Goal: Register for event/course

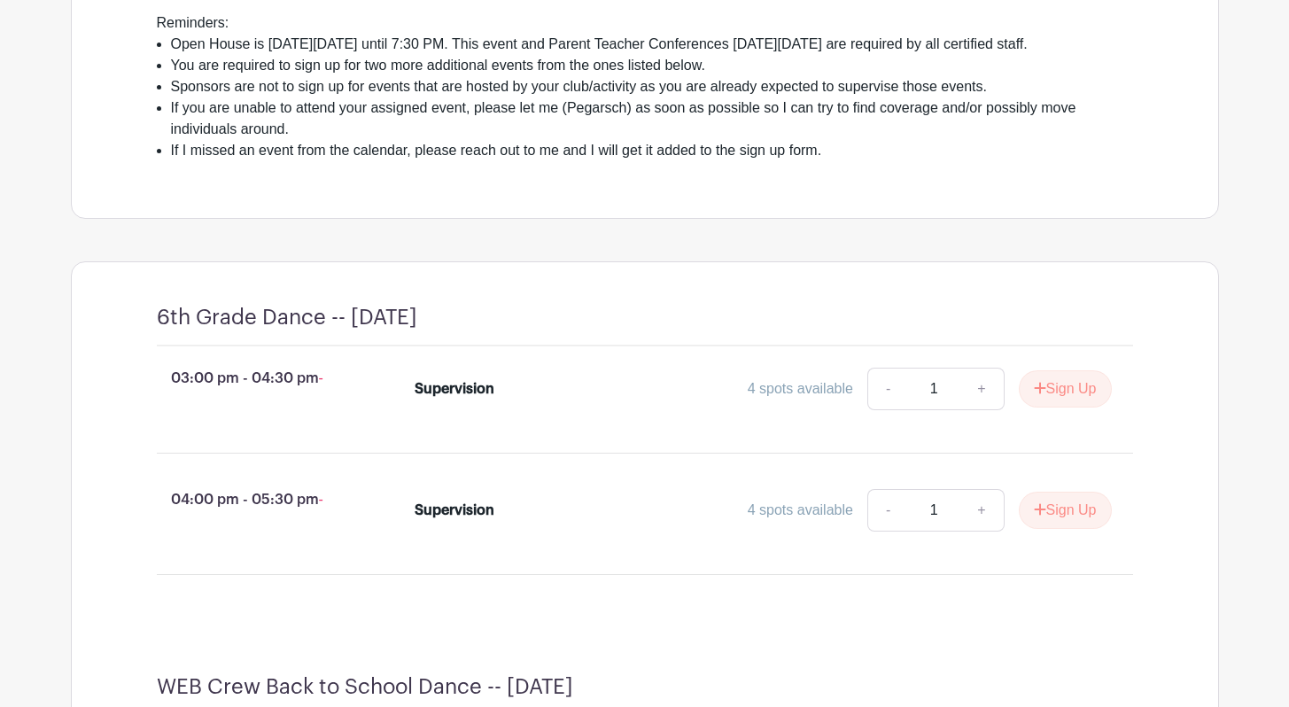
scroll to position [630, 0]
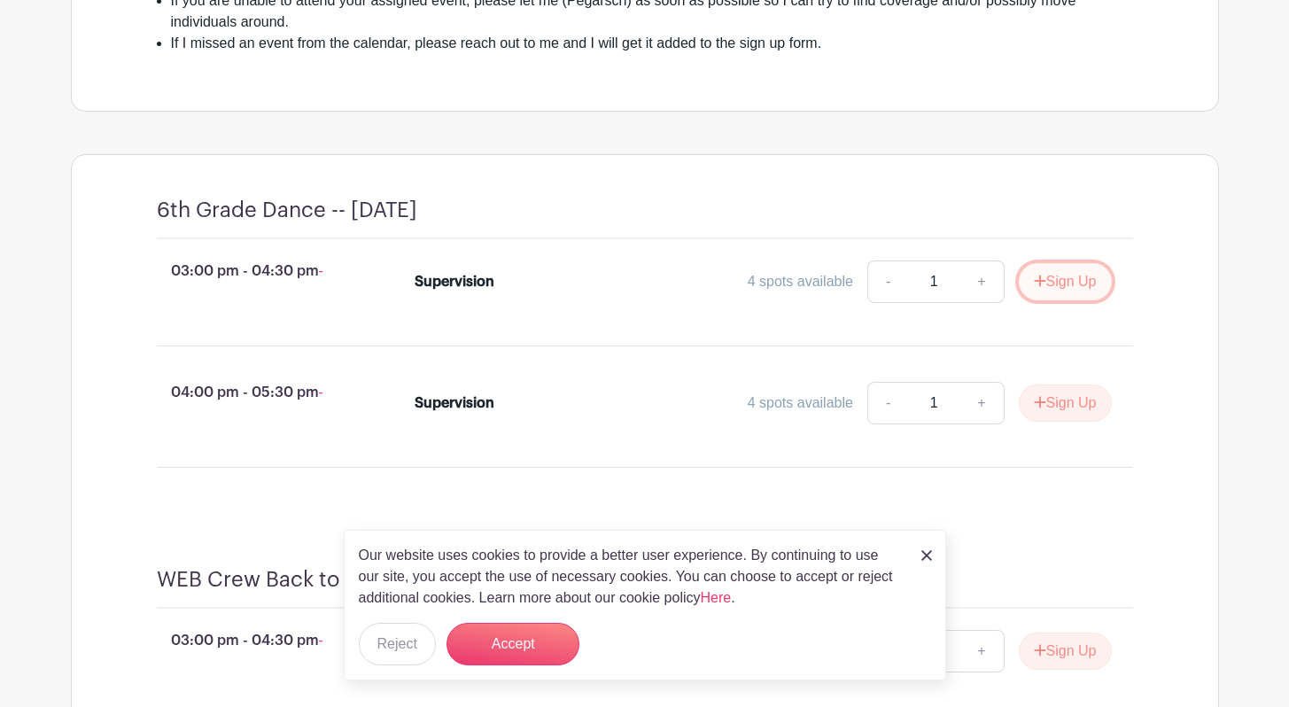
click at [1051, 300] on button "Sign Up" at bounding box center [1065, 281] width 93 height 37
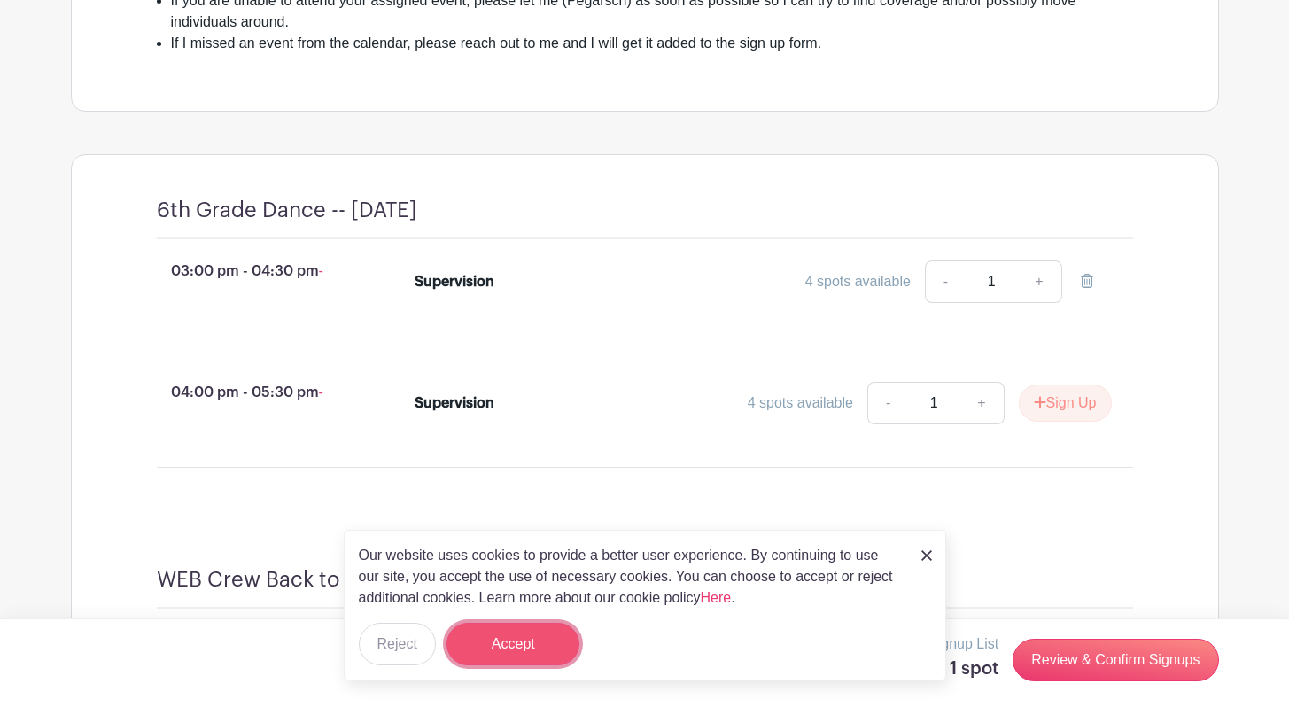
click at [502, 655] on button "Accept" at bounding box center [512, 644] width 133 height 43
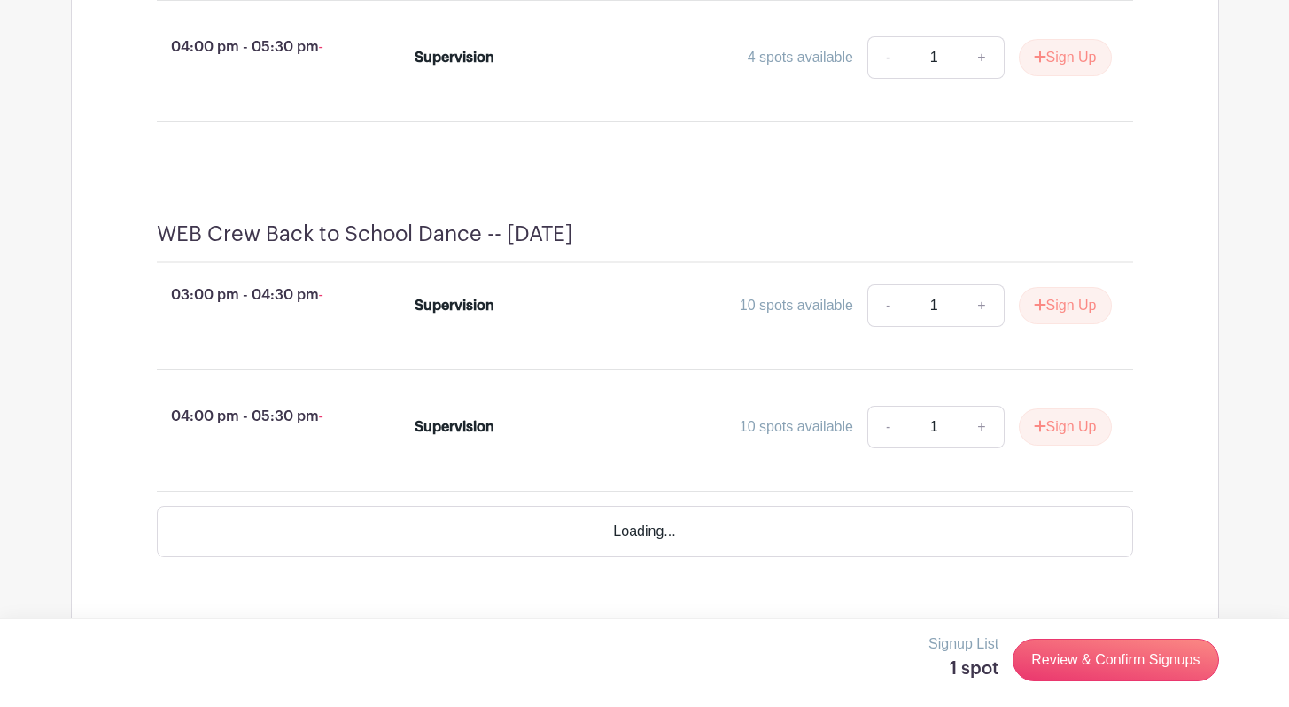
scroll to position [976, 0]
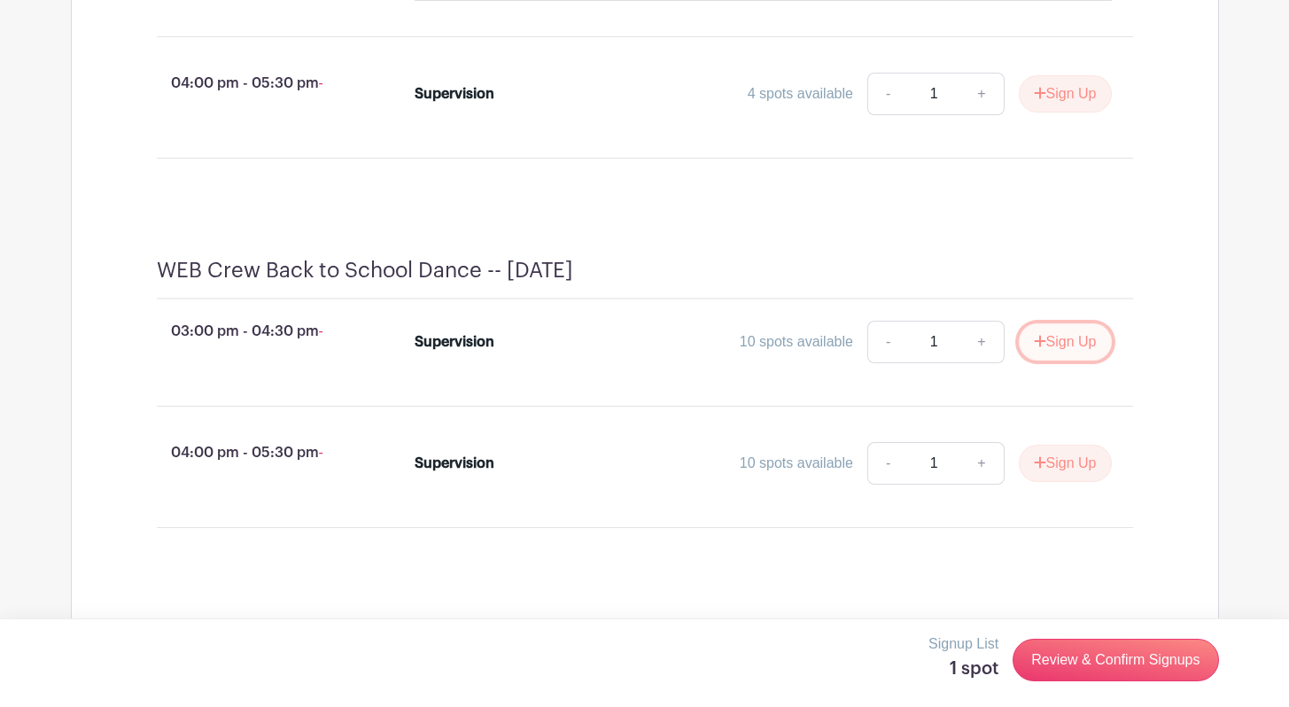
click at [1066, 360] on button "Sign Up" at bounding box center [1065, 341] width 93 height 37
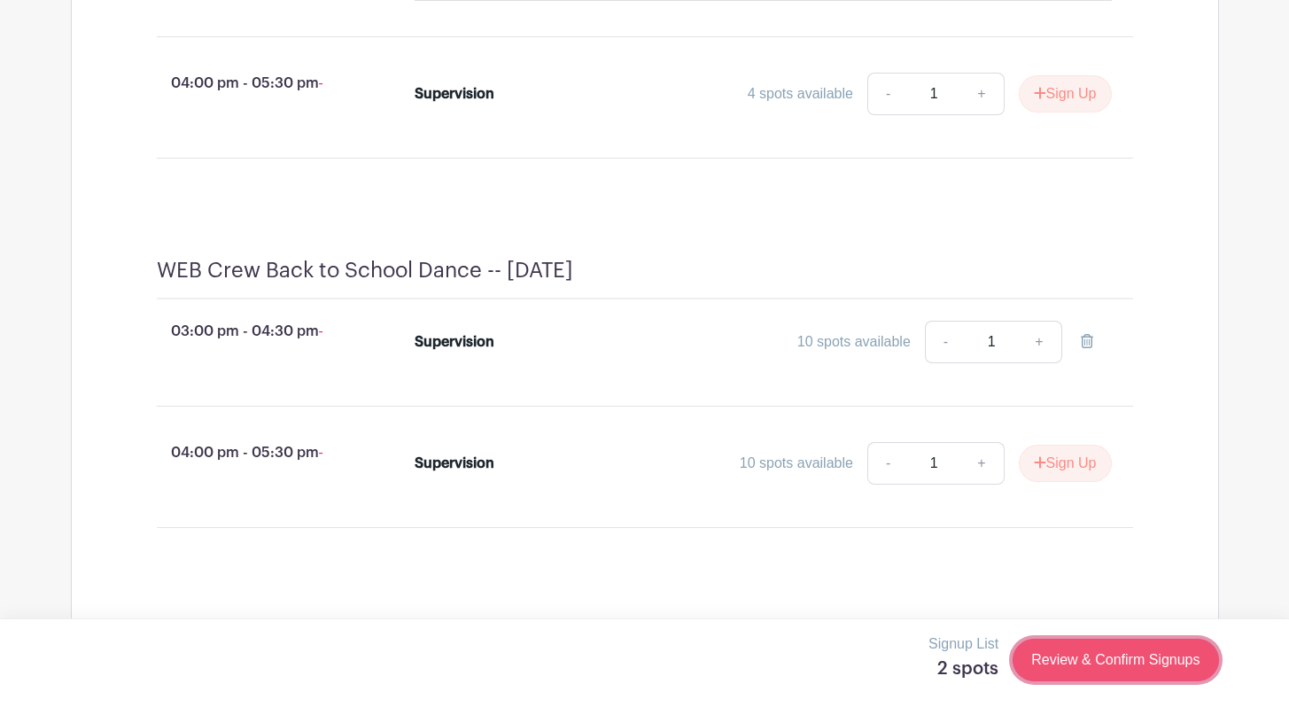
click at [1150, 655] on link "Review & Confirm Signups" at bounding box center [1114, 660] width 205 height 43
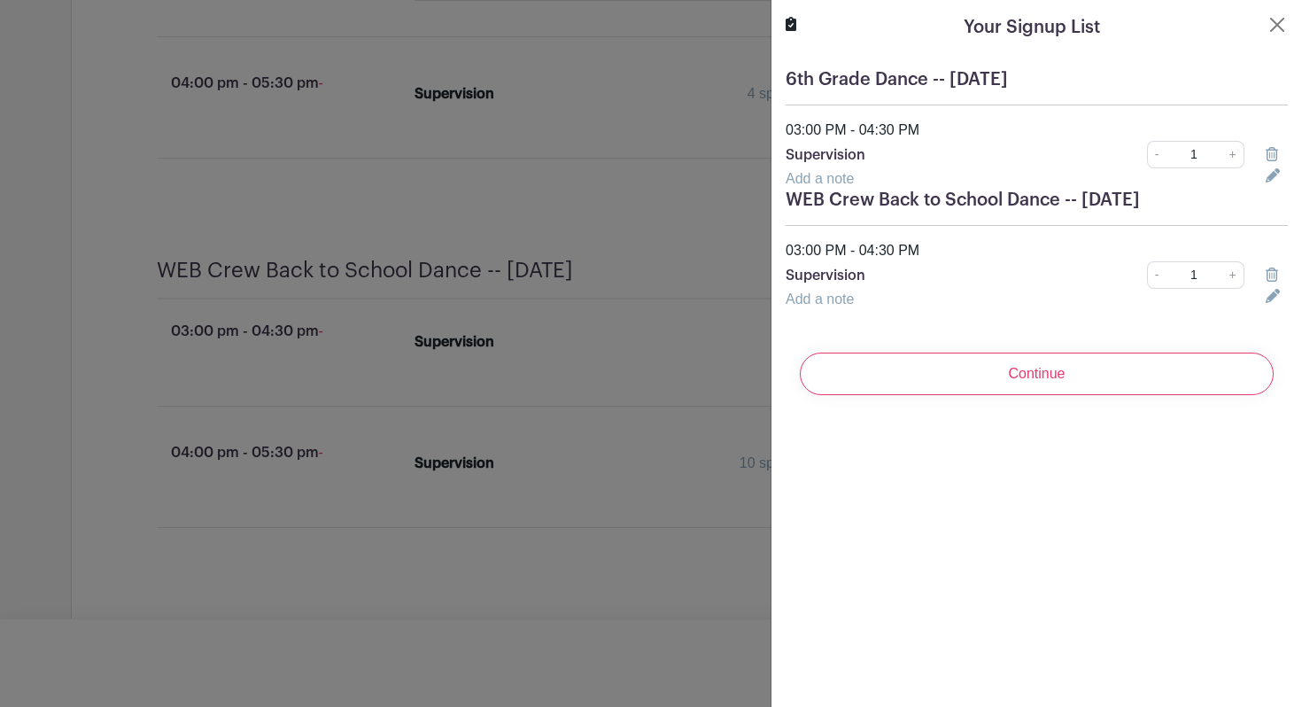
click at [981, 398] on div "Continue" at bounding box center [1037, 373] width 502 height 71
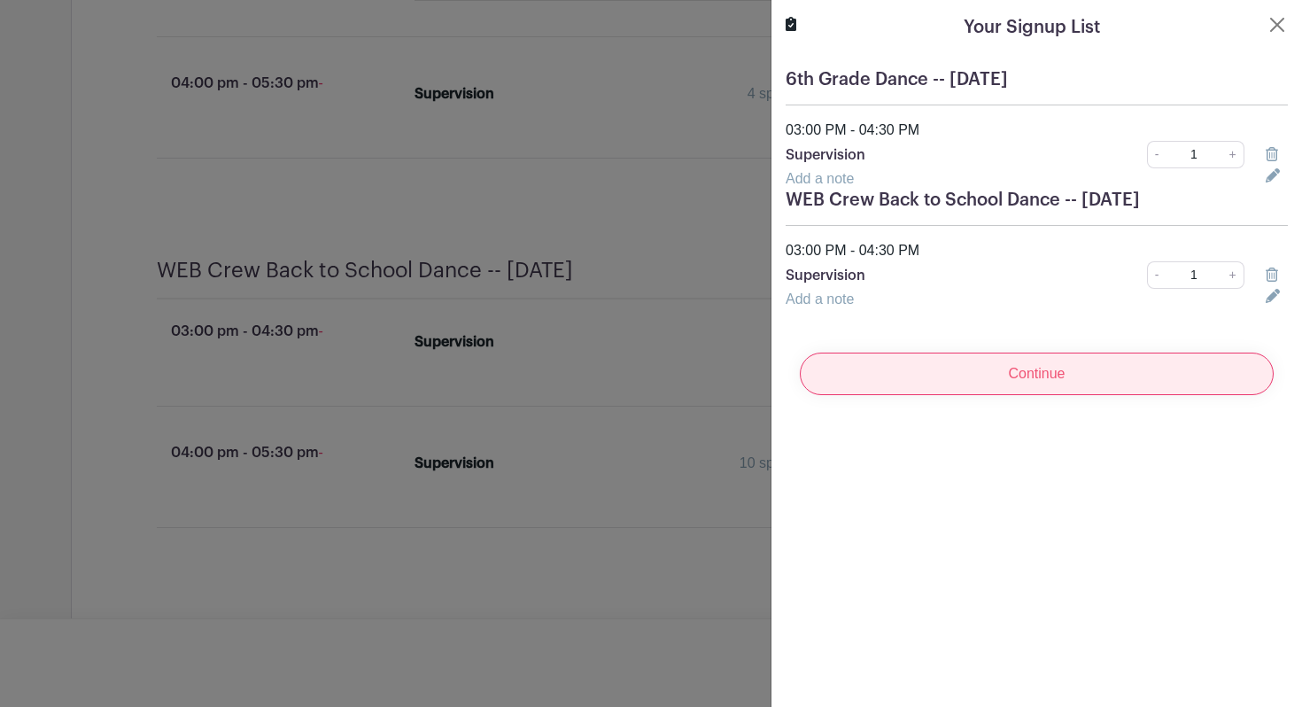
click at [996, 368] on input "Continue" at bounding box center [1037, 373] width 474 height 43
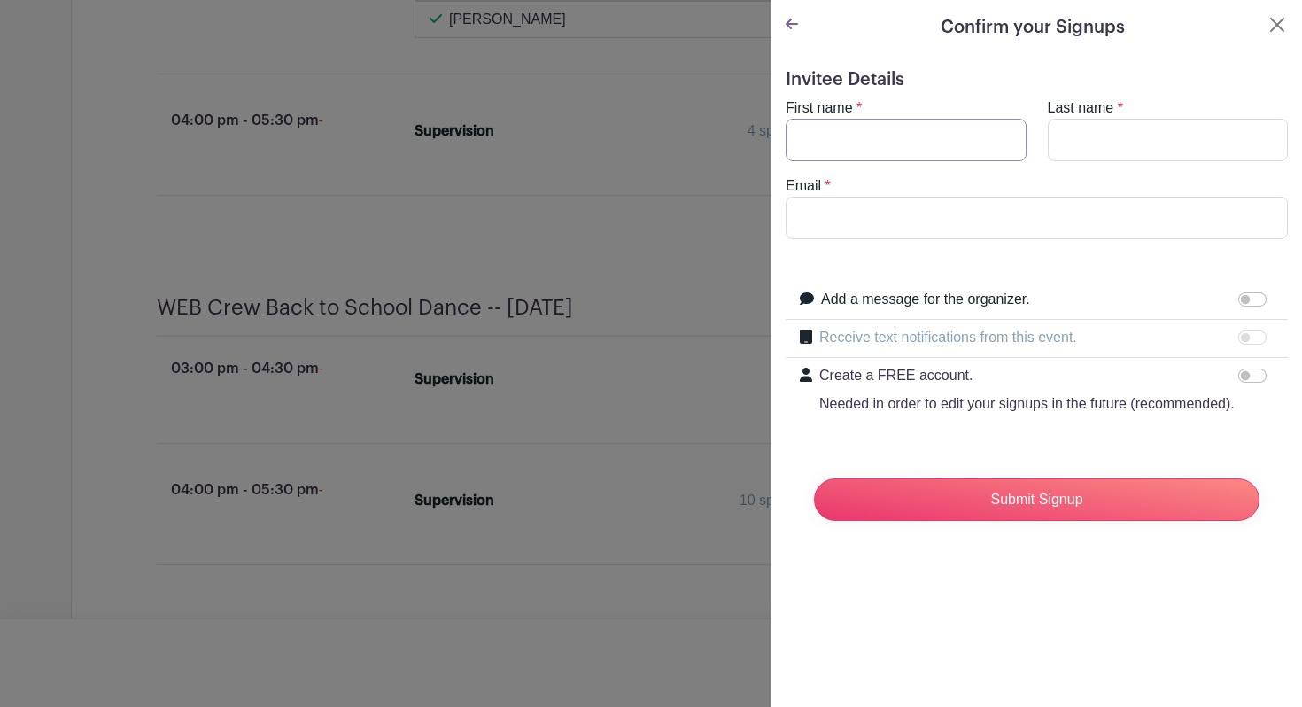
click at [896, 138] on input "First name" at bounding box center [906, 140] width 241 height 43
type input "evan"
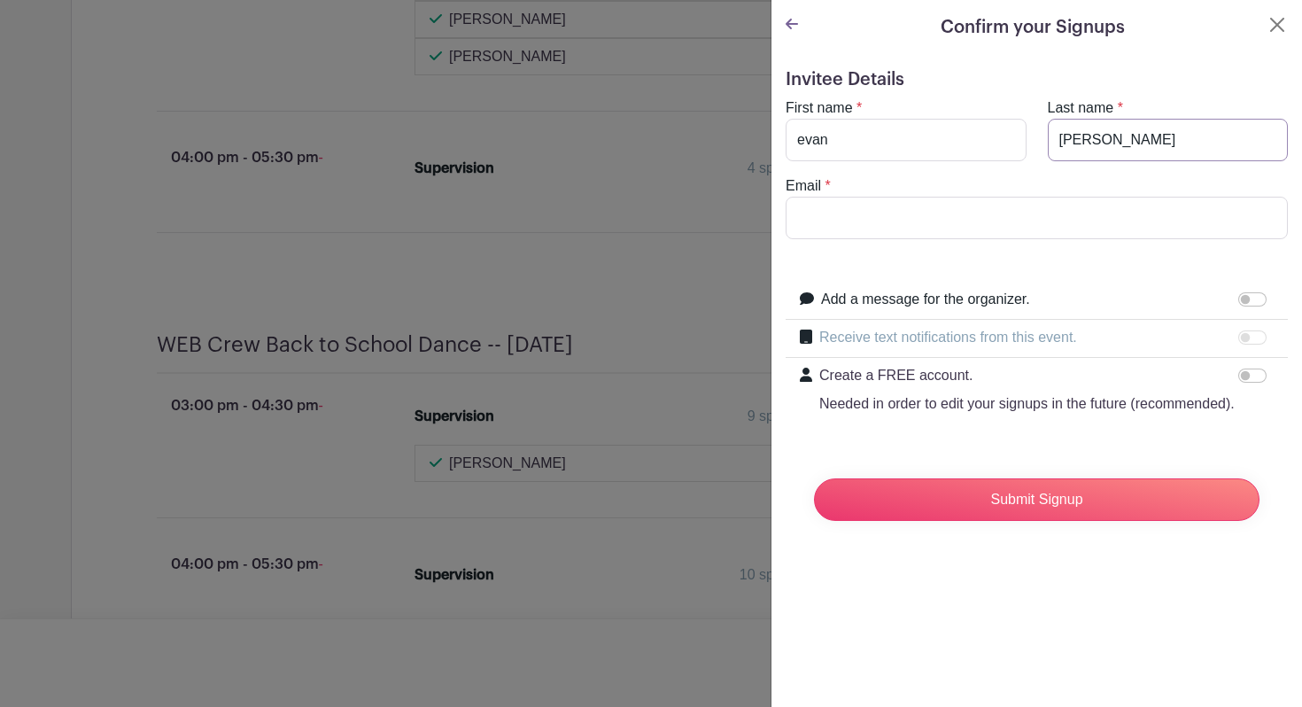
type input "[PERSON_NAME]"
click at [903, 198] on input "Email" at bounding box center [1037, 218] width 502 height 43
type input "[EMAIL_ADDRESS][DOMAIN_NAME]"
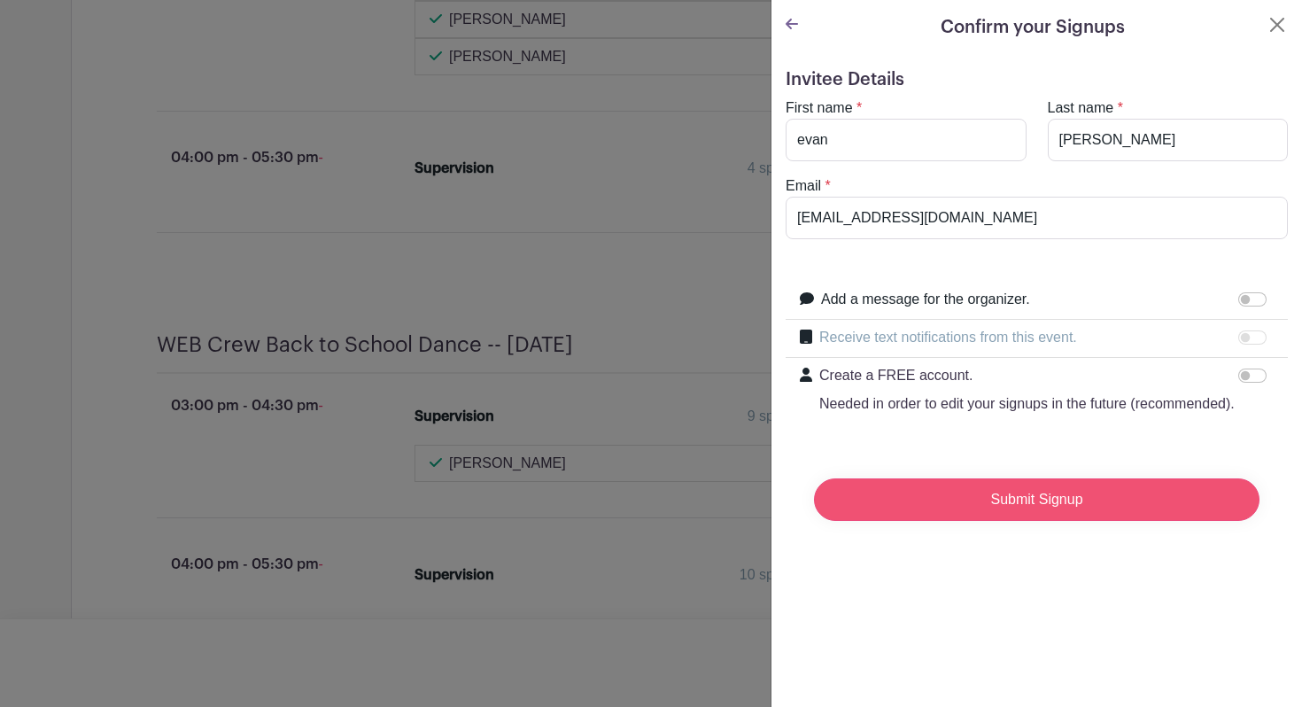
click at [963, 511] on input "Submit Signup" at bounding box center [1036, 499] width 445 height 43
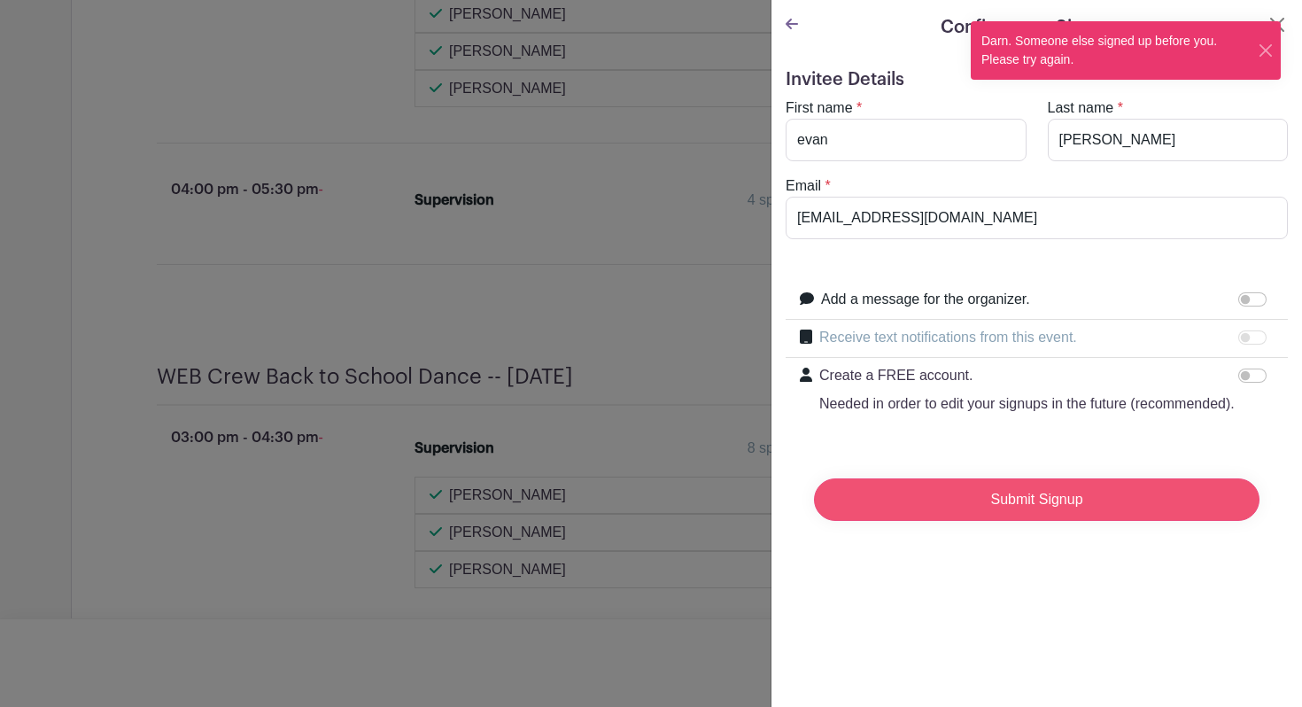
click at [864, 507] on input "Submit Signup" at bounding box center [1036, 499] width 445 height 43
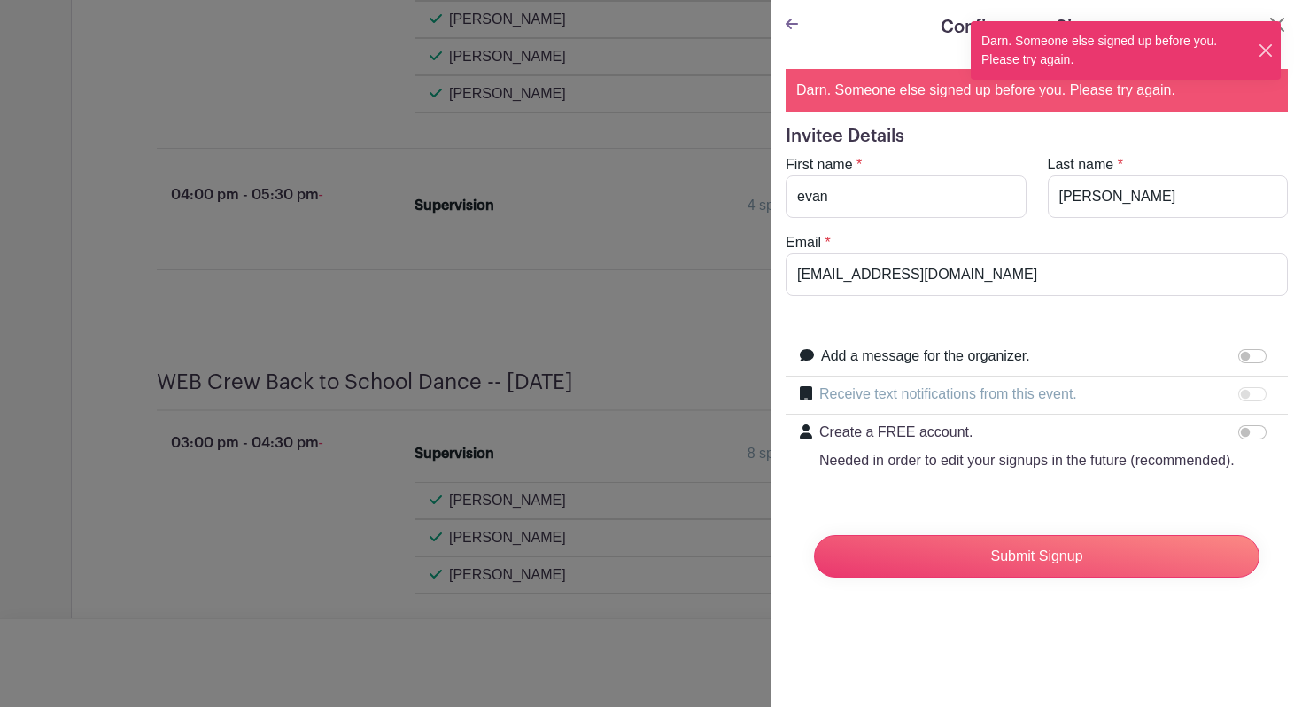
click at [1273, 56] on button "Close" at bounding box center [1266, 51] width 16 height 19
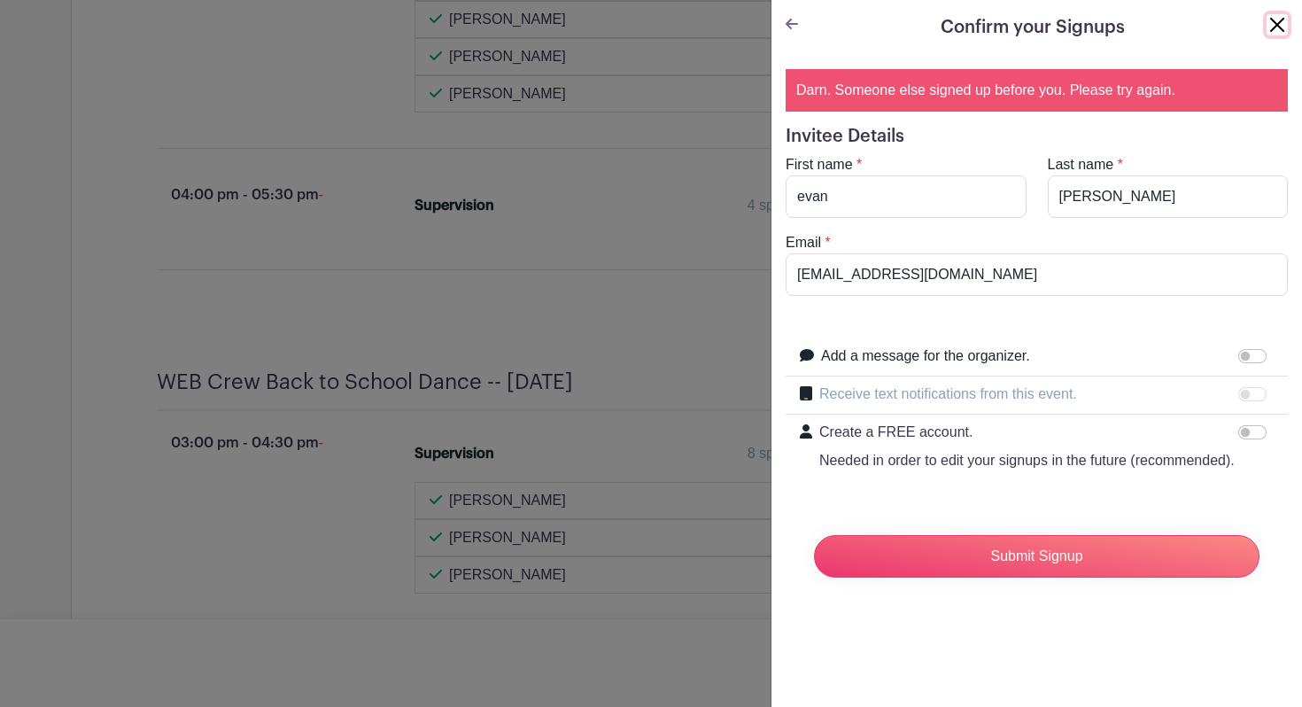
click at [1266, 25] on button "Close" at bounding box center [1276, 24] width 21 height 21
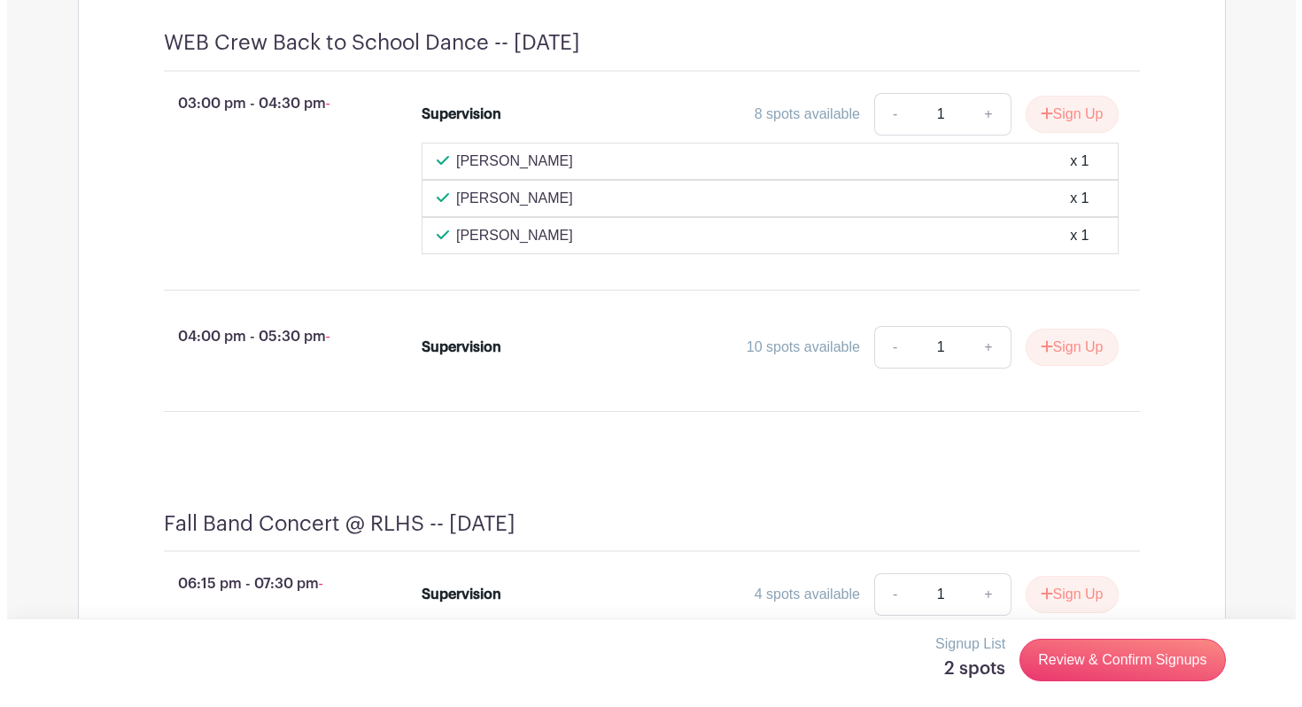
scroll to position [1111, 0]
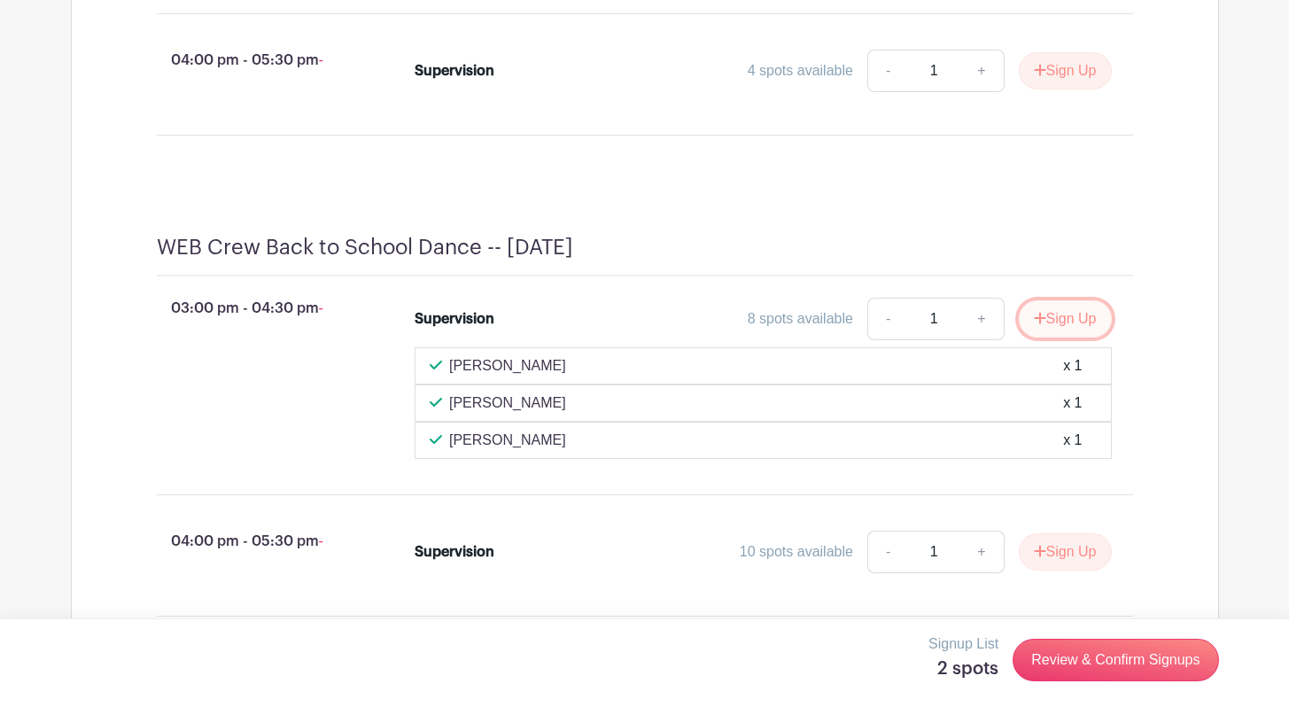
click at [1046, 332] on button "Sign Up" at bounding box center [1065, 318] width 93 height 37
click at [1057, 82] on button "Sign Up" at bounding box center [1065, 70] width 93 height 37
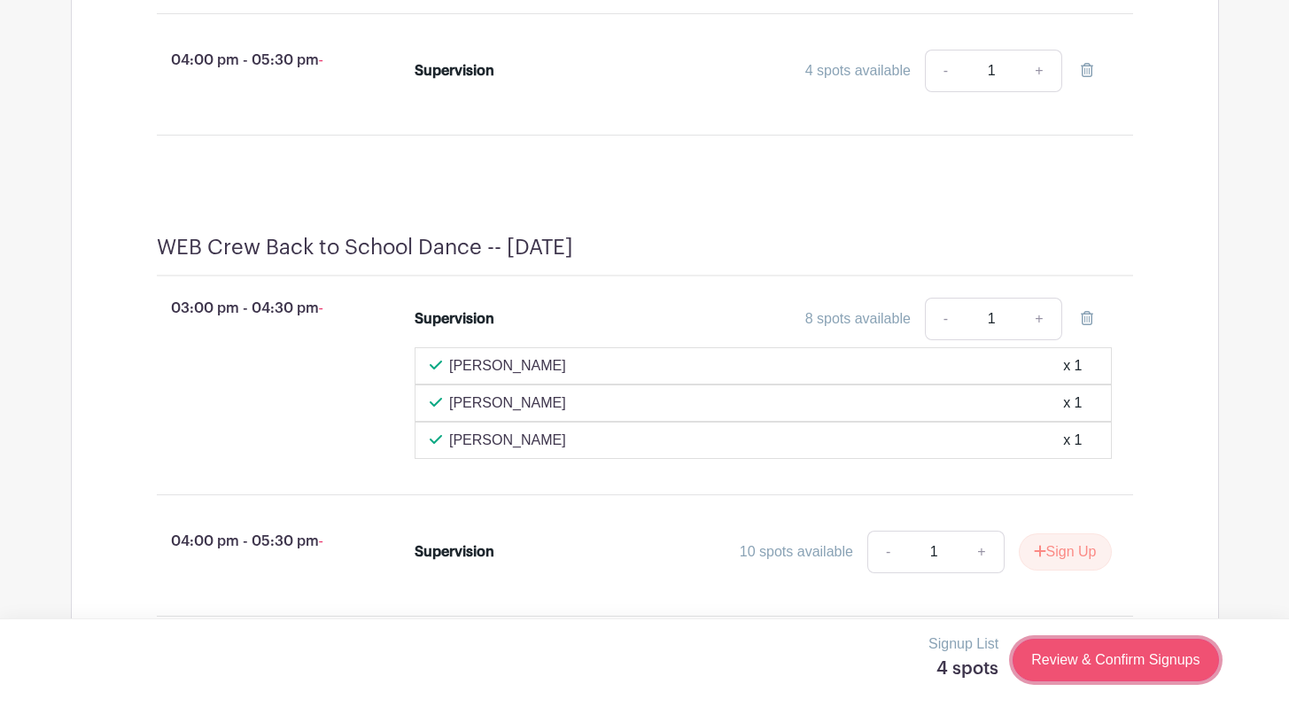
click at [1123, 656] on link "Review & Confirm Signups" at bounding box center [1114, 660] width 205 height 43
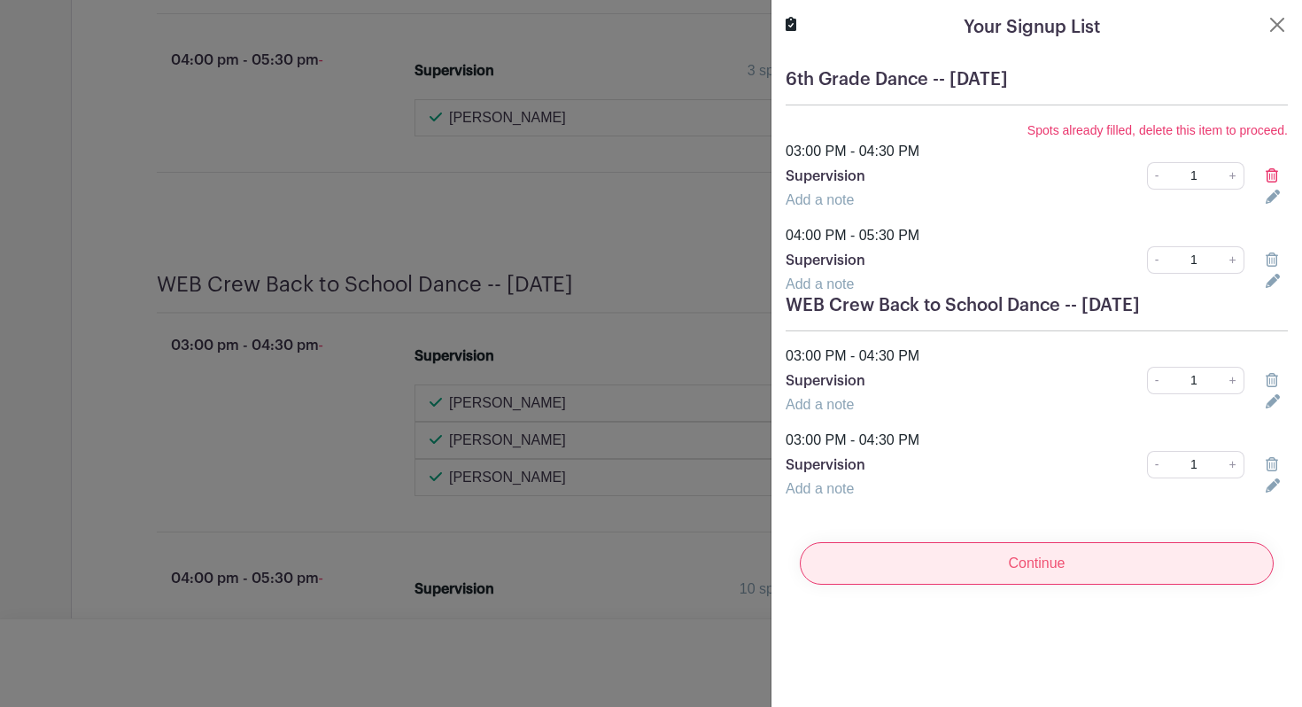
click at [969, 567] on input "Continue" at bounding box center [1037, 563] width 474 height 43
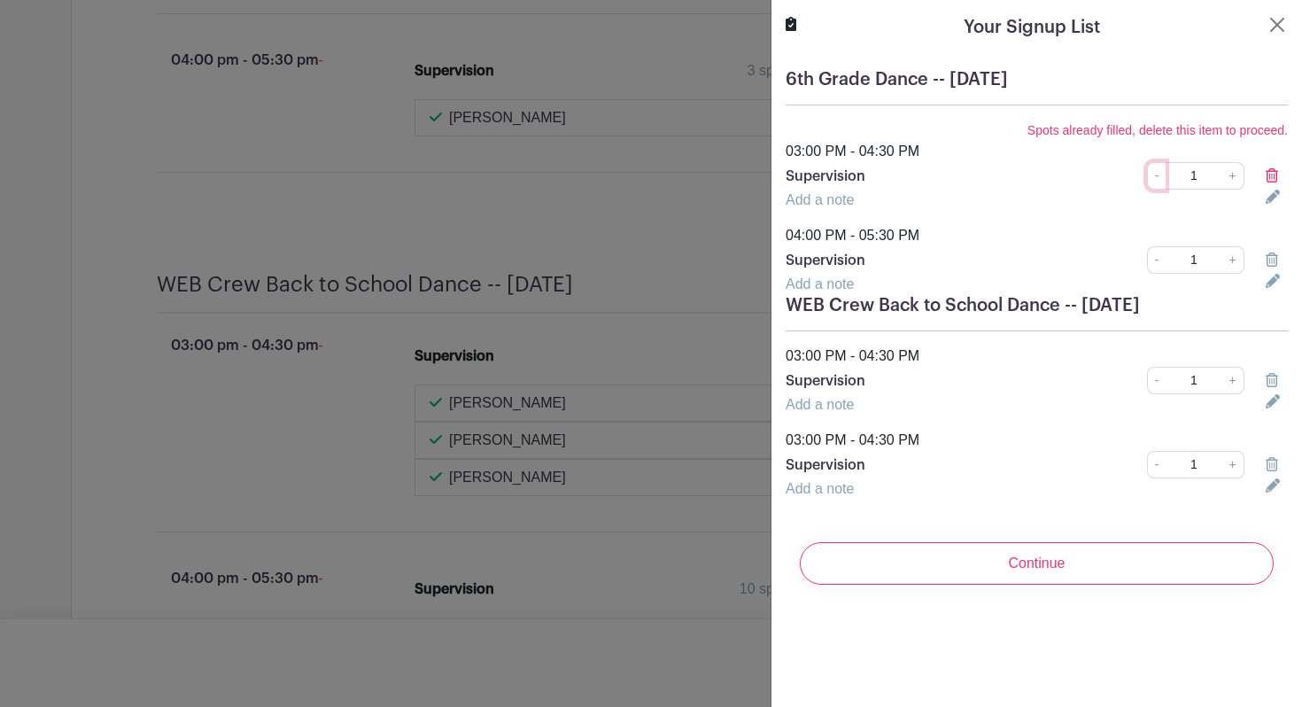
click at [1148, 181] on link "-" at bounding box center [1156, 175] width 19 height 27
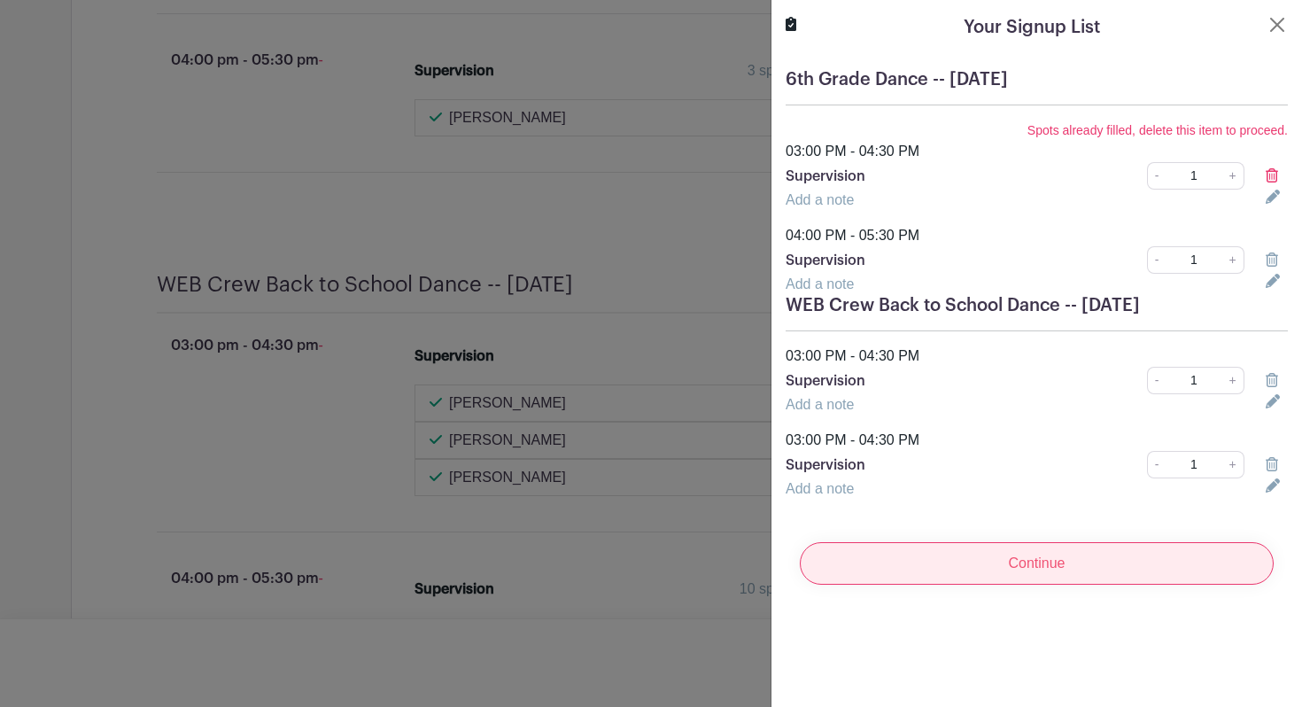
click at [1055, 572] on input "Continue" at bounding box center [1037, 563] width 474 height 43
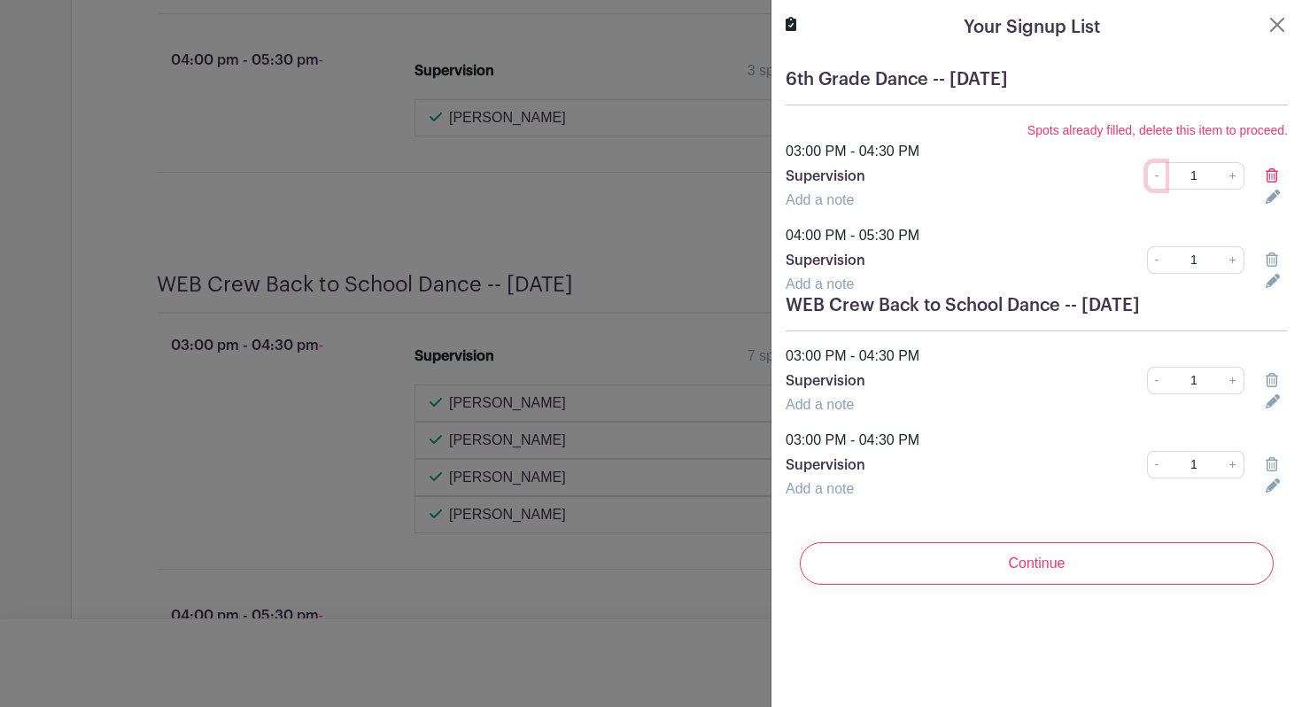
click at [1147, 180] on link "-" at bounding box center [1156, 175] width 19 height 27
click at [1147, 181] on link "-" at bounding box center [1156, 175] width 19 height 27
click at [1266, 174] on icon at bounding box center [1272, 175] width 12 height 14
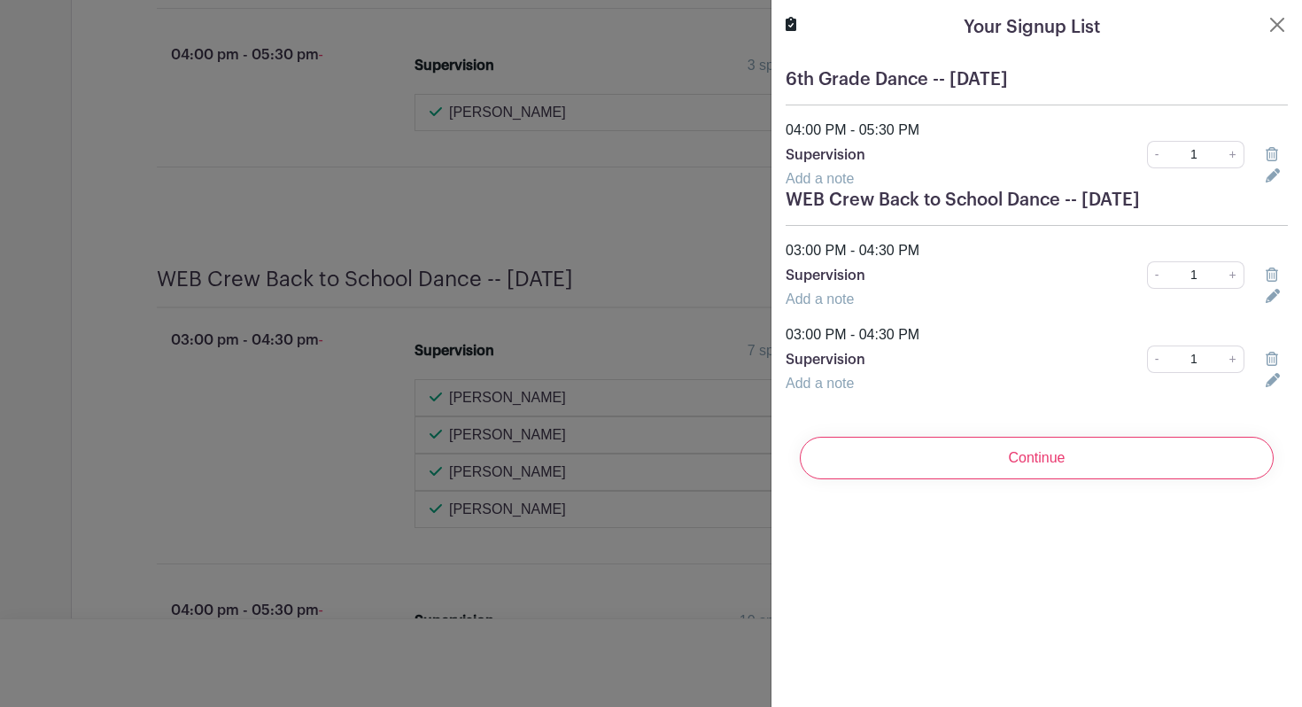
click at [1266, 360] on icon at bounding box center [1272, 359] width 12 height 14
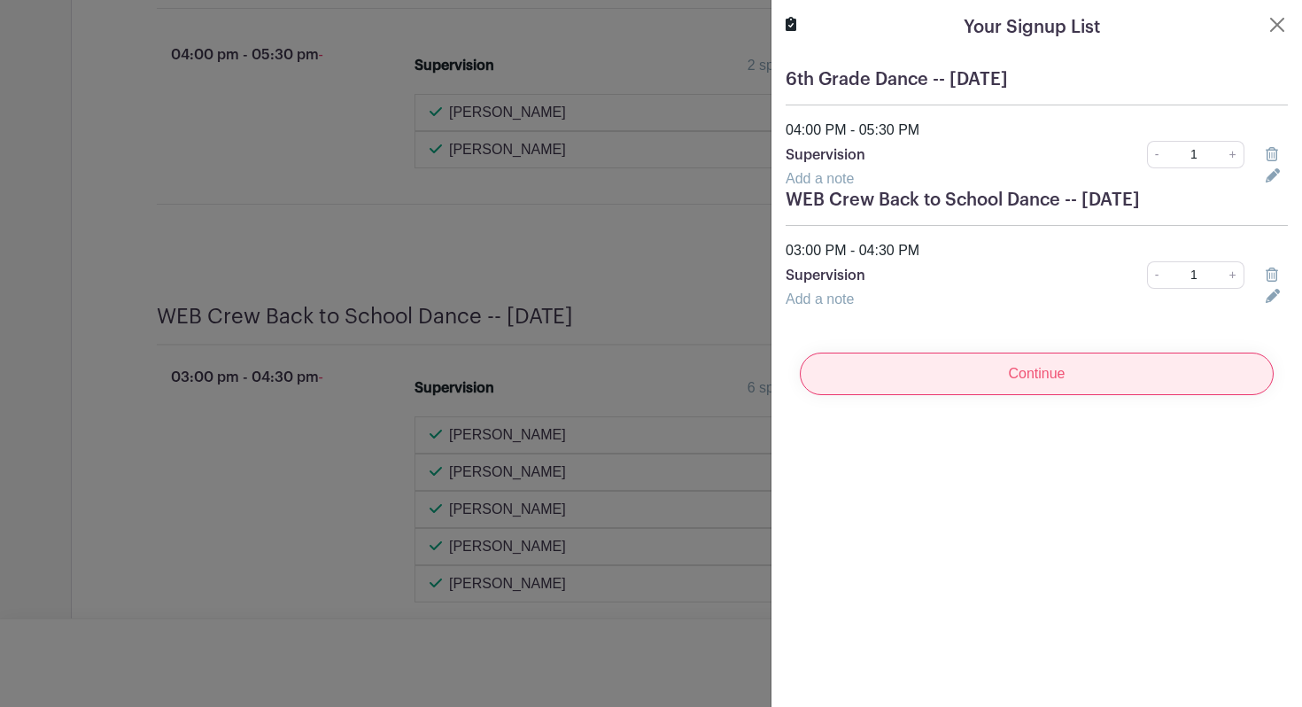
click at [1073, 391] on input "Continue" at bounding box center [1037, 373] width 474 height 43
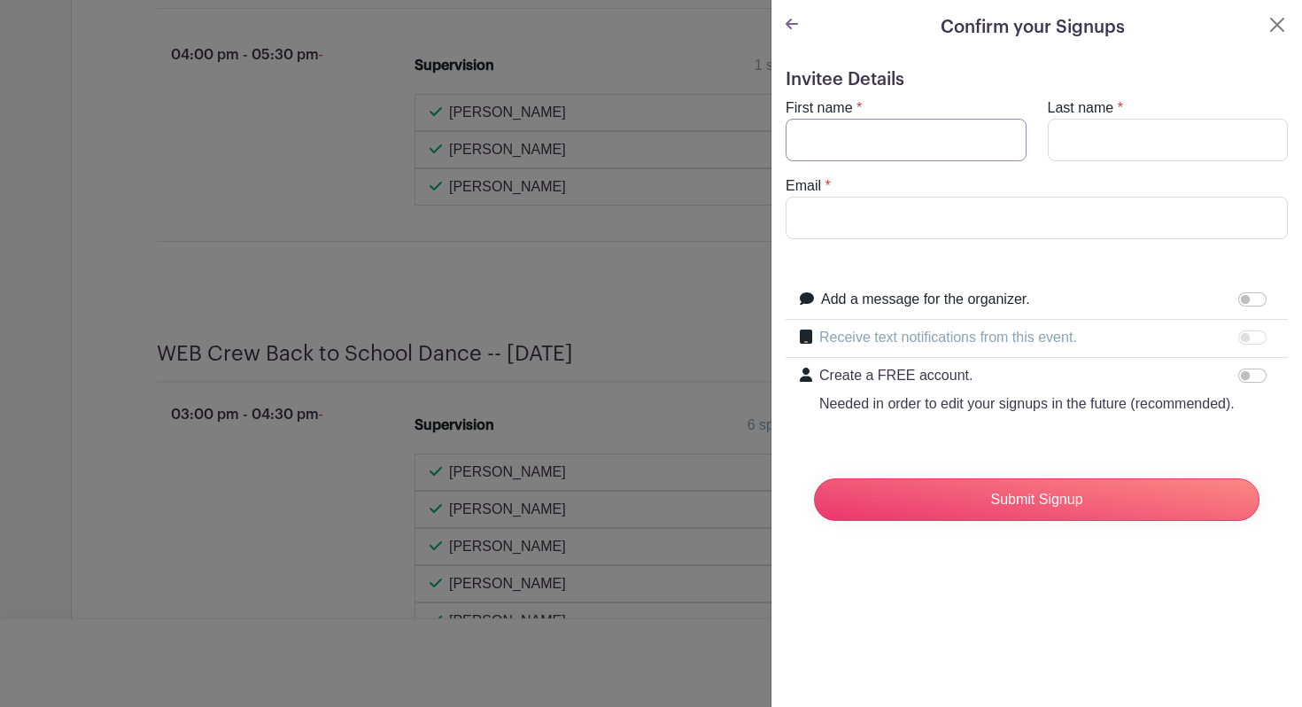
click at [878, 129] on input "First name" at bounding box center [906, 140] width 241 height 43
type input "[PERSON_NAME]"
click at [922, 213] on input "Email" at bounding box center [1037, 218] width 502 height 43
type input "[EMAIL_ADDRESS][DOMAIN_NAME]"
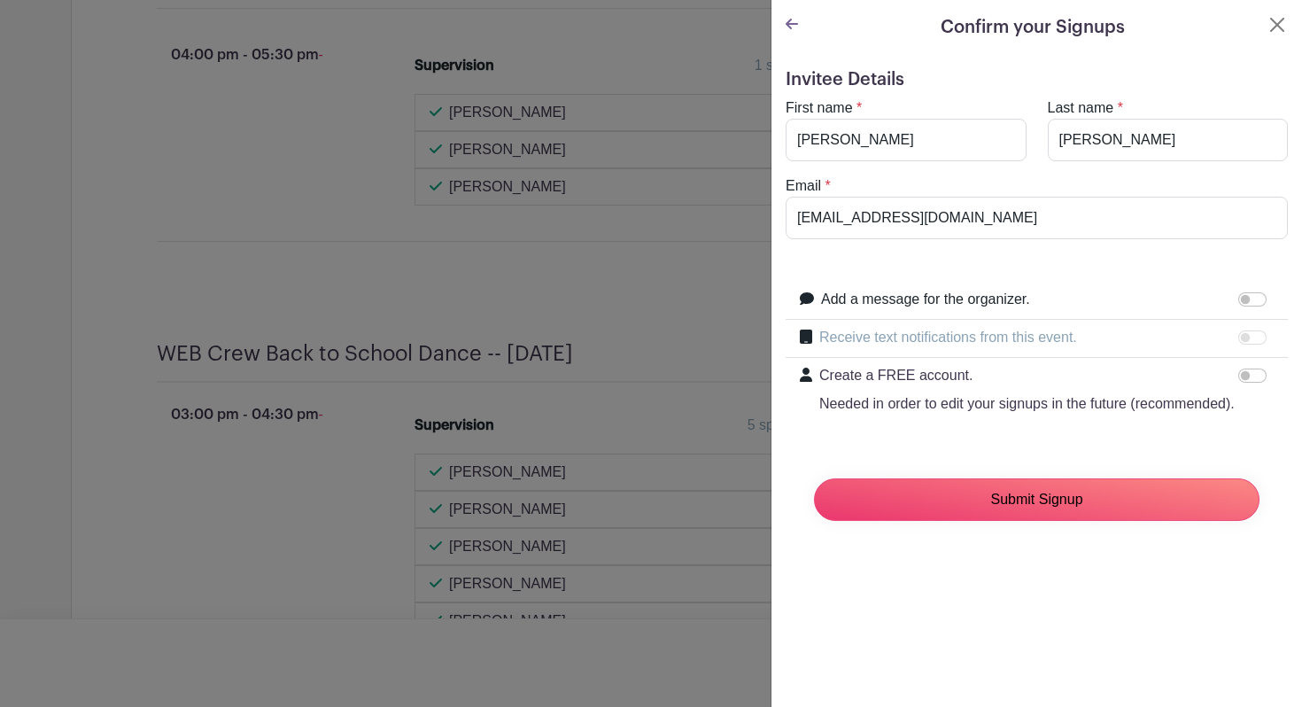
click at [950, 519] on input "Submit Signup" at bounding box center [1036, 499] width 445 height 43
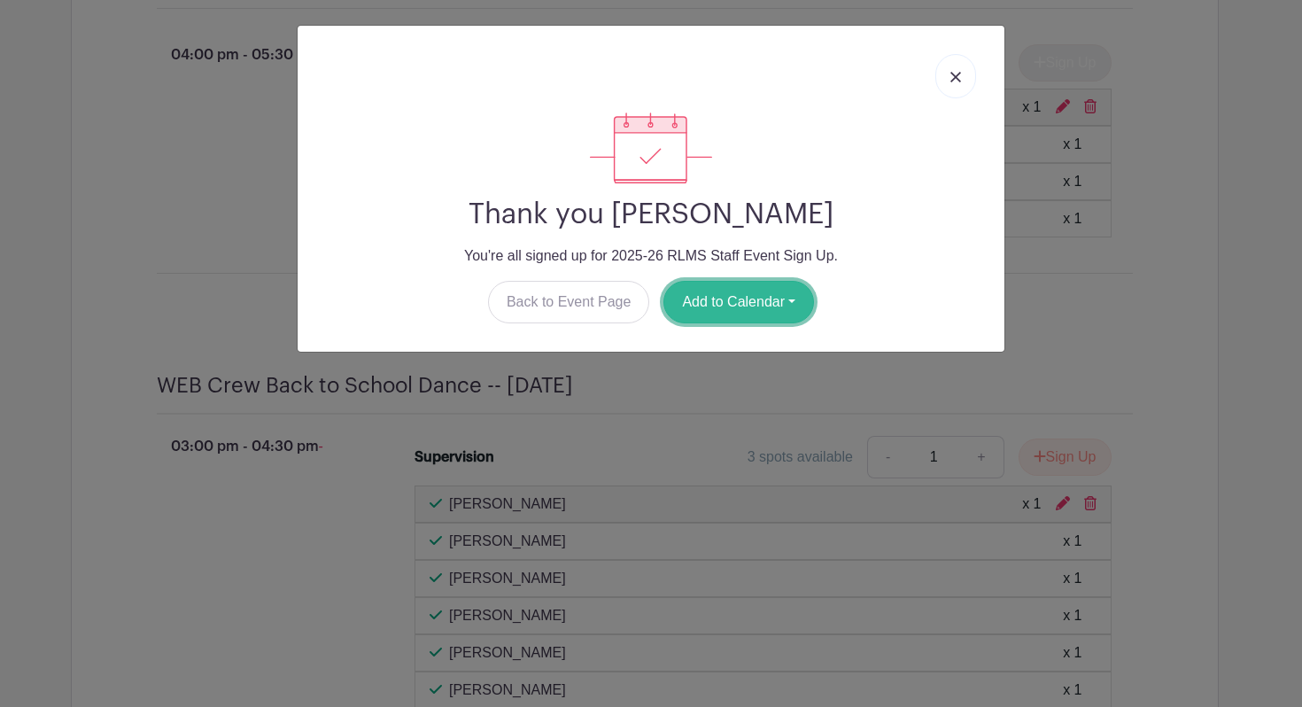
click at [742, 308] on button "Add to Calendar" at bounding box center [738, 302] width 151 height 43
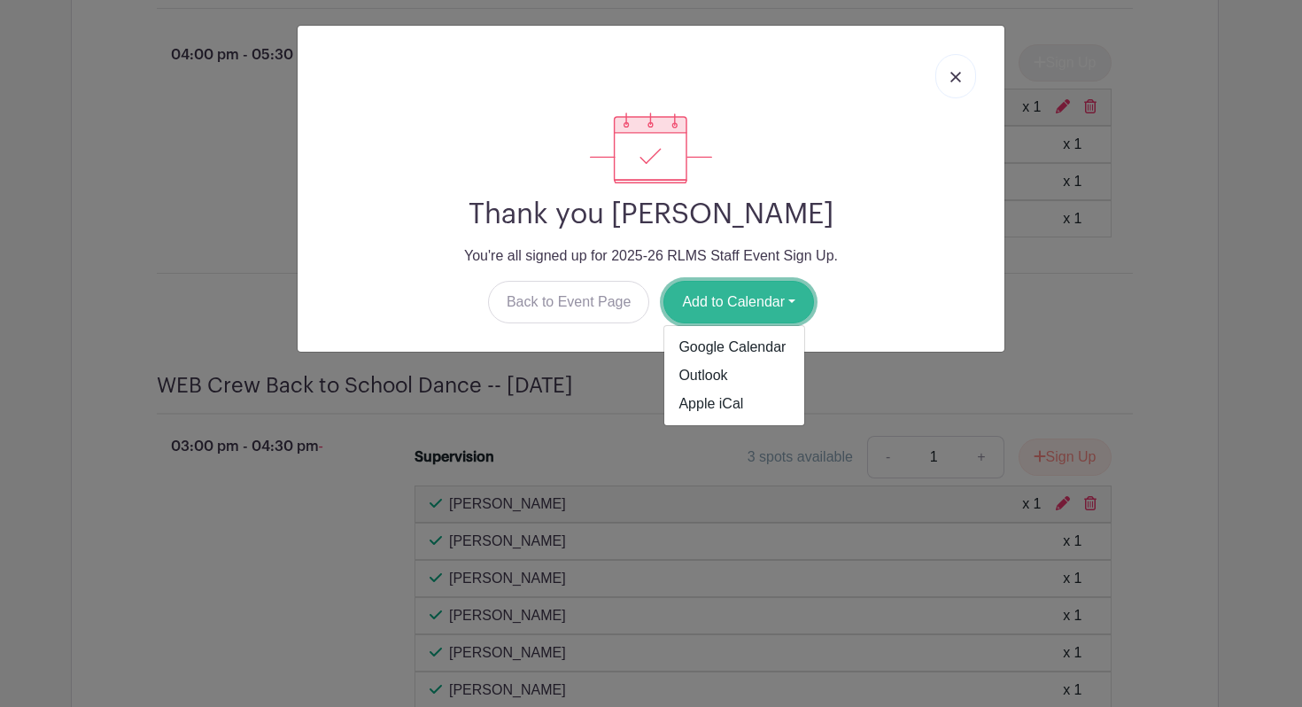
click at [734, 306] on button "Add to Calendar" at bounding box center [738, 302] width 151 height 43
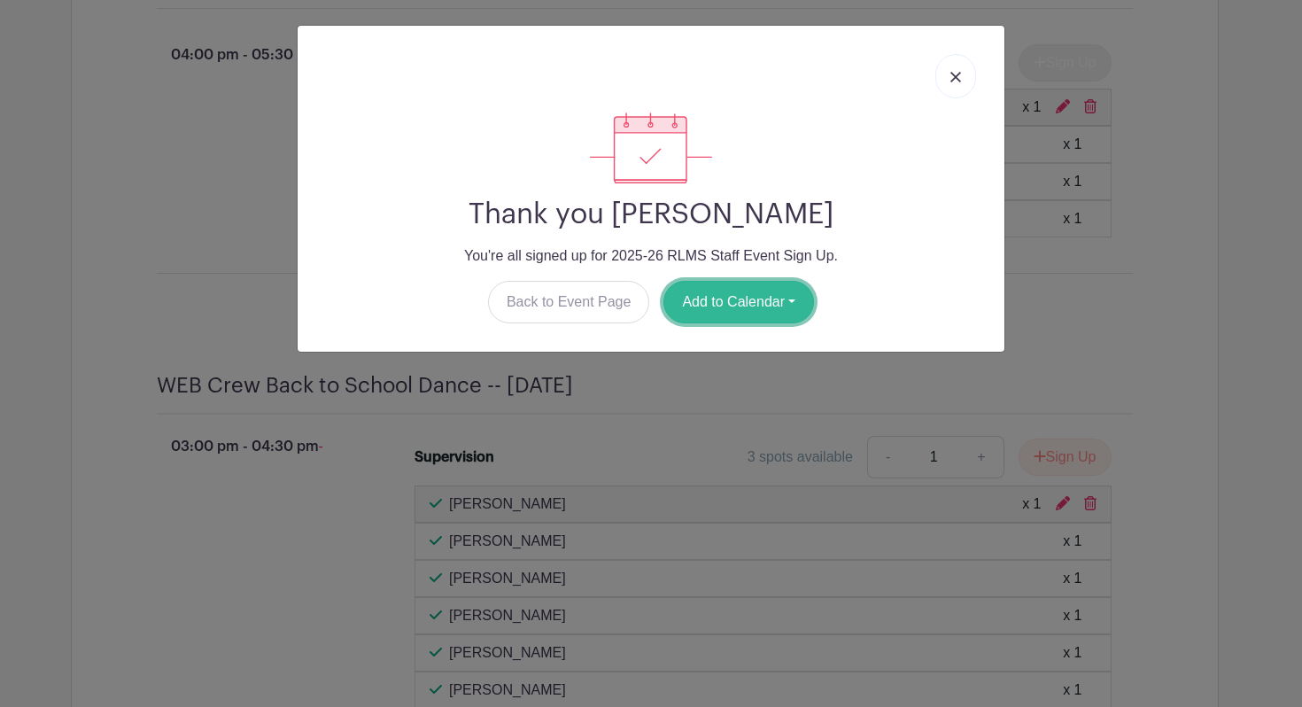
click at [740, 306] on button "Add to Calendar" at bounding box center [738, 302] width 151 height 43
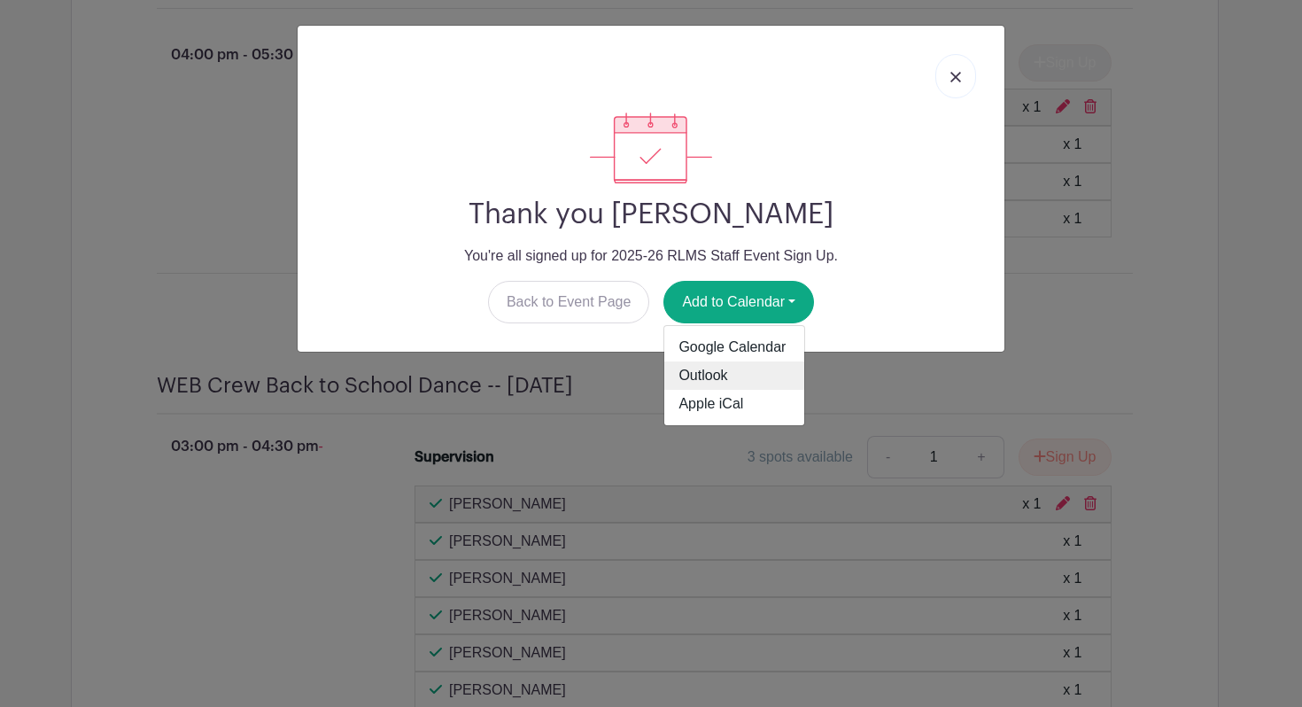
click at [734, 376] on link "Outlook" at bounding box center [734, 375] width 140 height 28
